Goal: Task Accomplishment & Management: Use online tool/utility

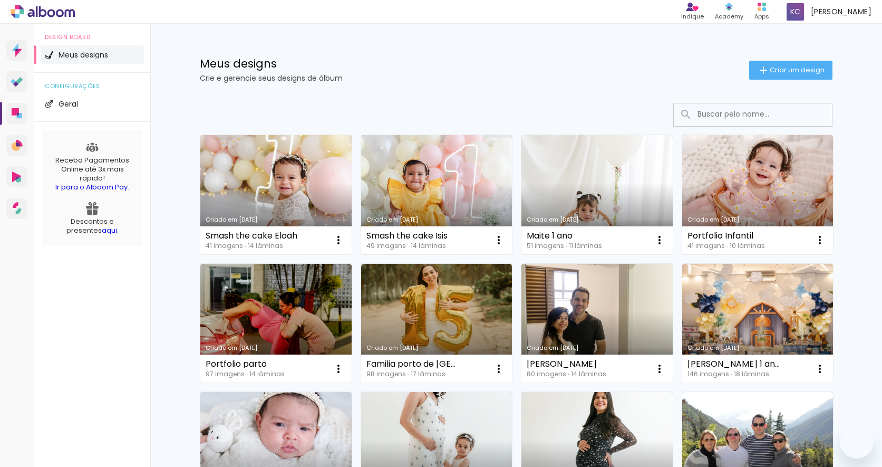
click at [727, 300] on link "Criado em [DATE]" at bounding box center [757, 323] width 151 height 119
